Goal: Task Accomplishment & Management: Manage account settings

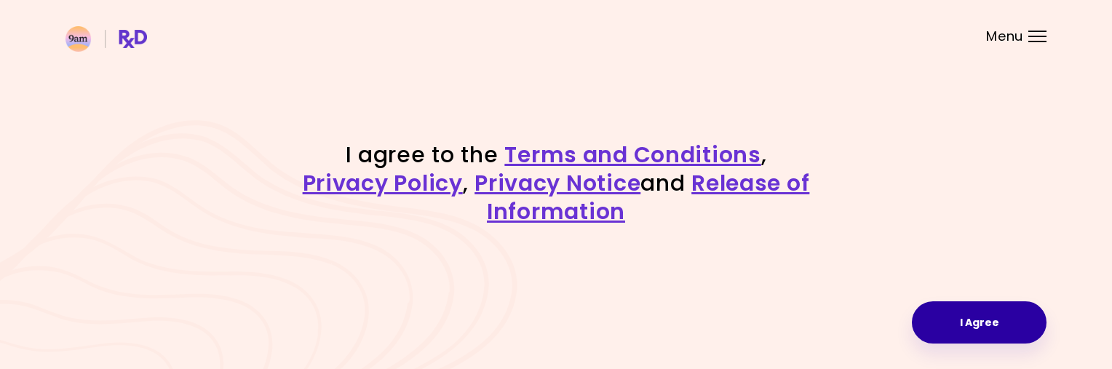
click at [961, 323] on button "I Agree" at bounding box center [979, 322] width 135 height 42
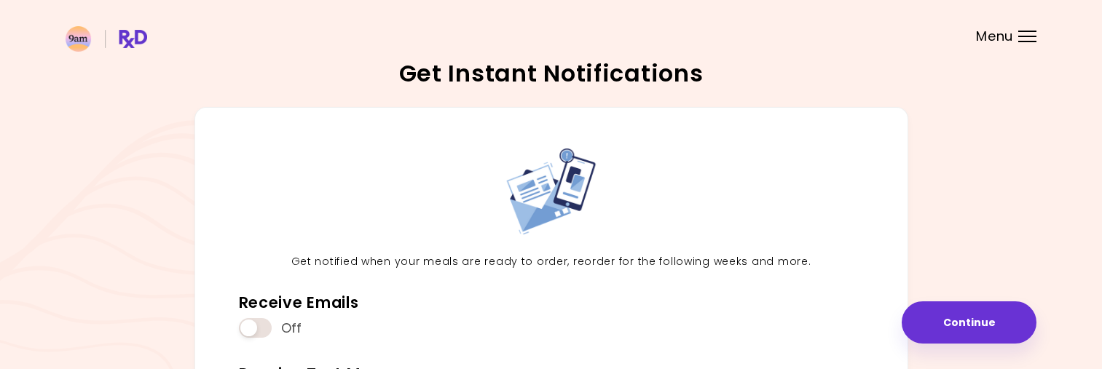
click at [1028, 38] on div "Menu" at bounding box center [1027, 37] width 18 height 12
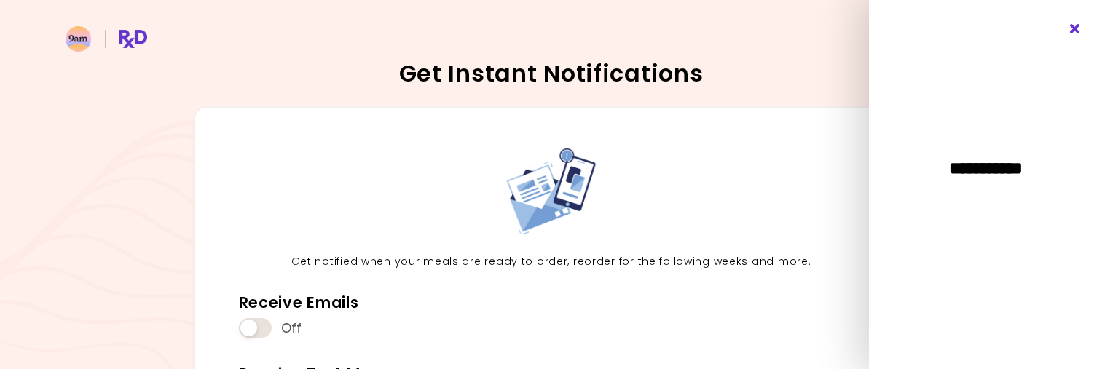
click at [1077, 26] on icon "Close" at bounding box center [1075, 29] width 14 height 10
